Goal: Find specific page/section: Find specific page/section

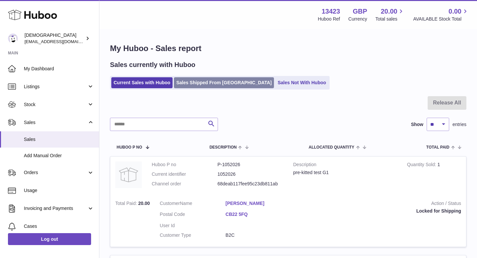
click at [190, 82] on link "Sales Shipped From [GEOGRAPHIC_DATA]" at bounding box center [224, 82] width 100 height 11
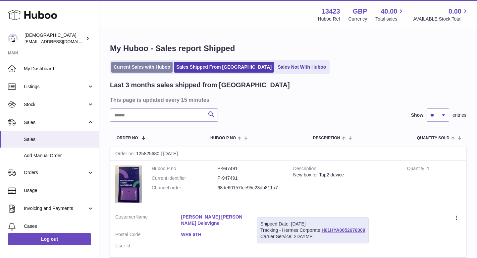
click at [144, 69] on link "Current Sales with Huboo" at bounding box center [141, 67] width 61 height 11
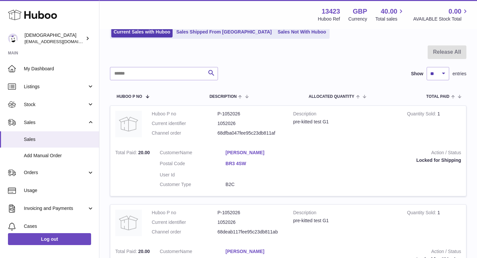
scroll to position [48, 0]
